Goal: Transaction & Acquisition: Purchase product/service

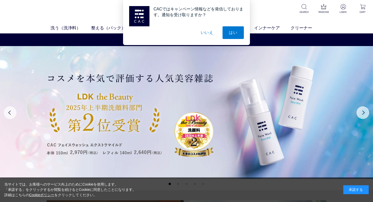
click at [366, 10] on div "CACではキャンペーン情報などを発信しております。通知を受け取りますか？ はい いいえ" at bounding box center [186, 22] width 373 height 45
click at [363, 6] on div "CACではキャンペーン情報などを発信しております。通知を受け取りますか？ はい いいえ" at bounding box center [186, 22] width 373 height 45
click at [210, 31] on button "いいえ" at bounding box center [206, 32] width 25 height 13
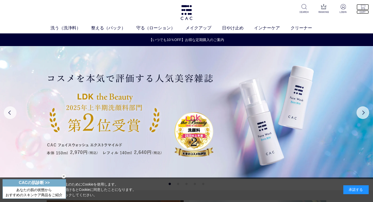
click at [364, 7] on img at bounding box center [362, 6] width 5 height 5
